Goal: Navigation & Orientation: Find specific page/section

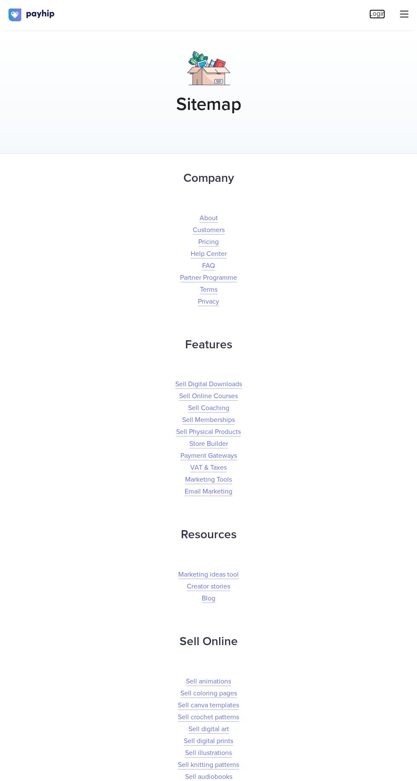
click at [377, 10] on link "Login" at bounding box center [378, 13] width 16 height 9
click at [224, 233] on link "Customers" at bounding box center [209, 230] width 32 height 9
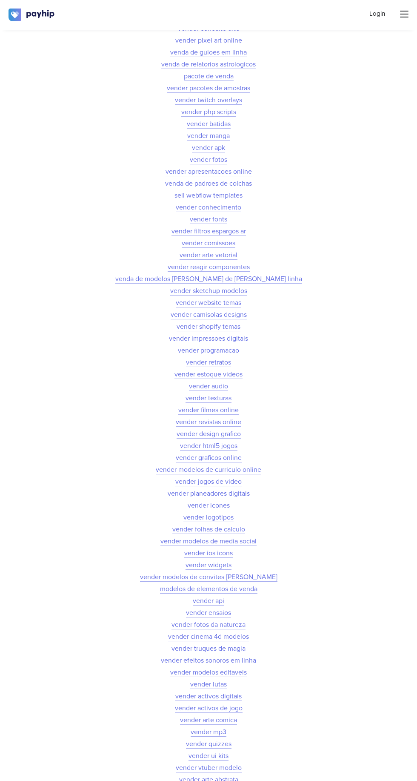
scroll to position [13569, 0]
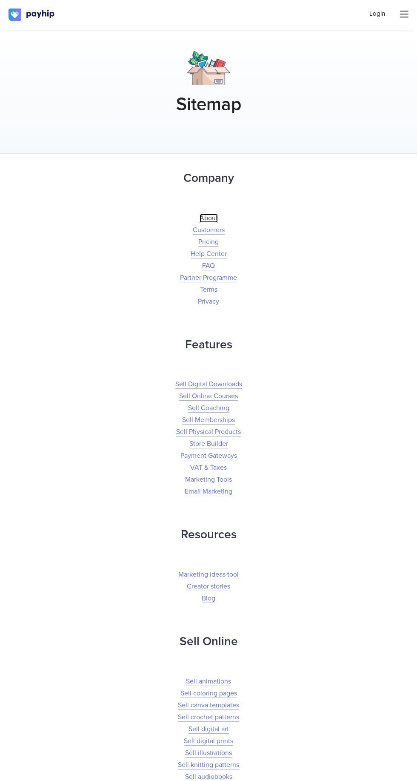
click at [205, 215] on link "About" at bounding box center [209, 218] width 18 height 9
click at [377, 14] on link "Login" at bounding box center [378, 13] width 16 height 9
